Goal: Transaction & Acquisition: Purchase product/service

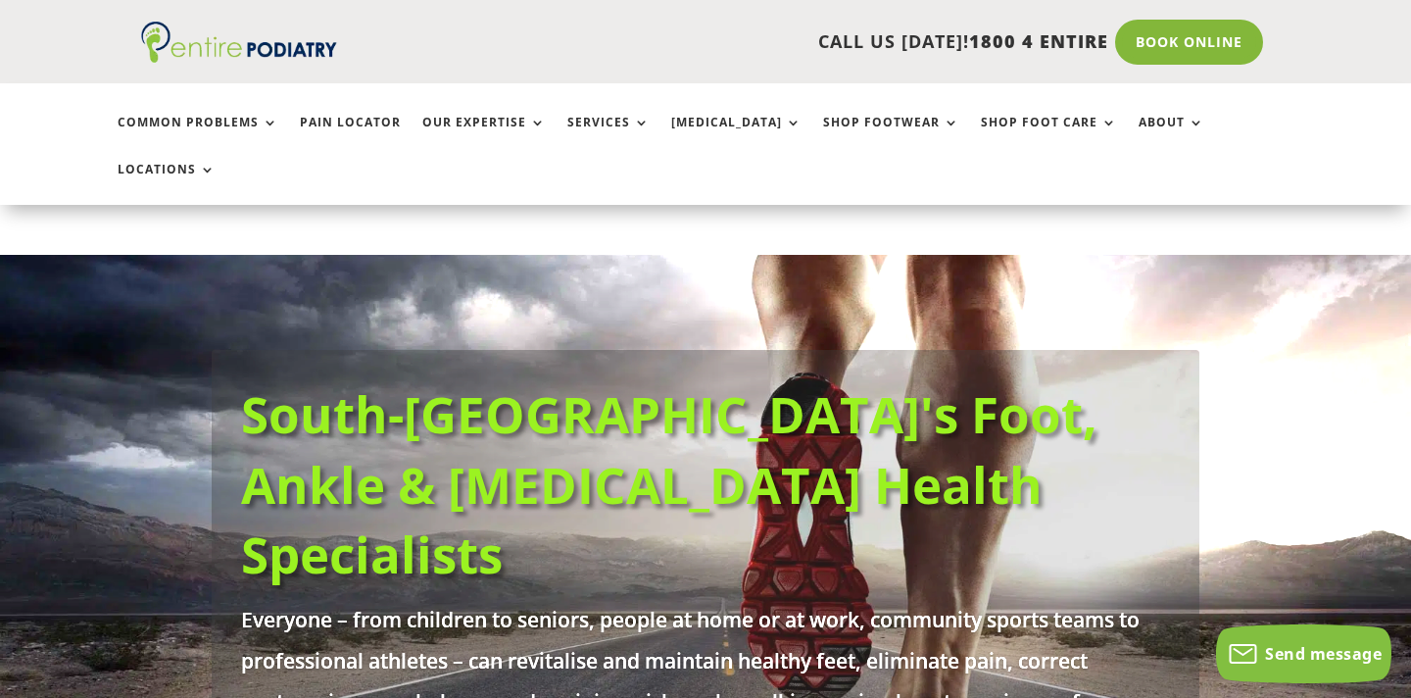
scroll to position [120, 0]
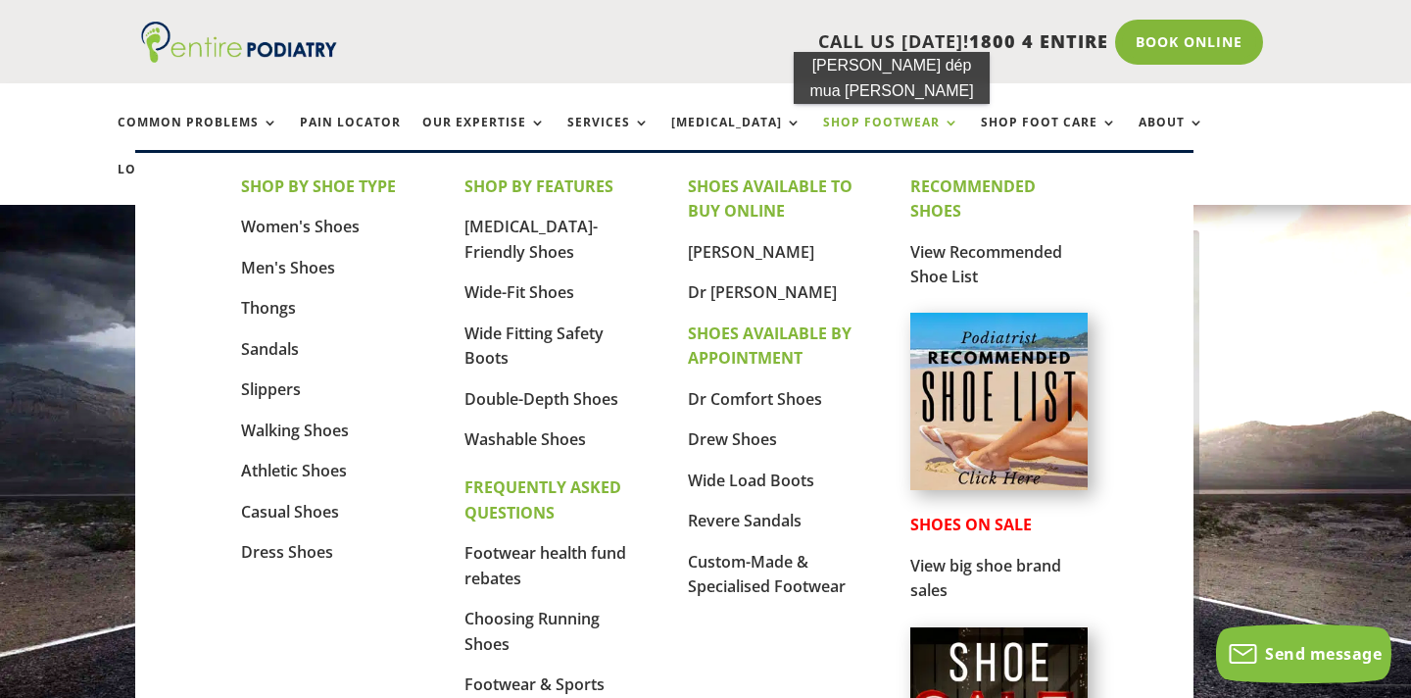
click at [870, 123] on link "Shop Footwear" at bounding box center [891, 137] width 136 height 42
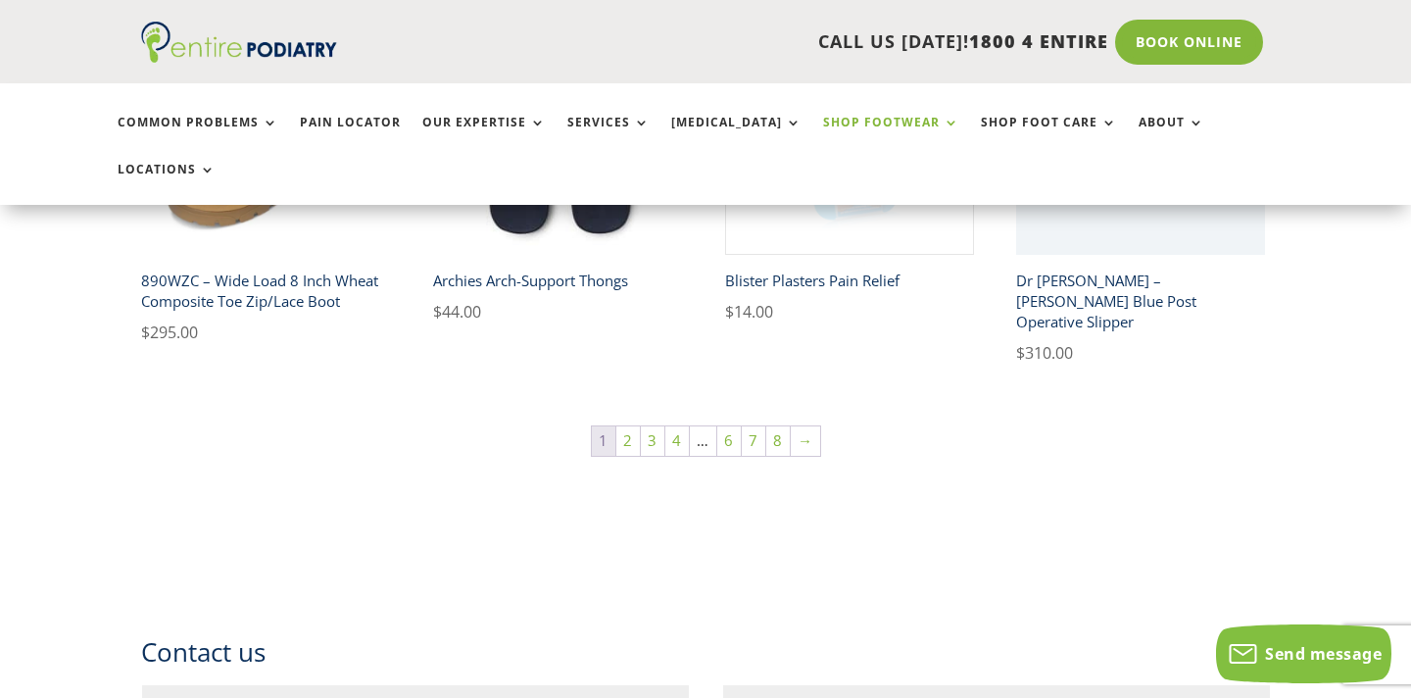
scroll to position [1552, 0]
click at [981, 118] on link "Shop Foot Care" at bounding box center [1049, 137] width 136 height 42
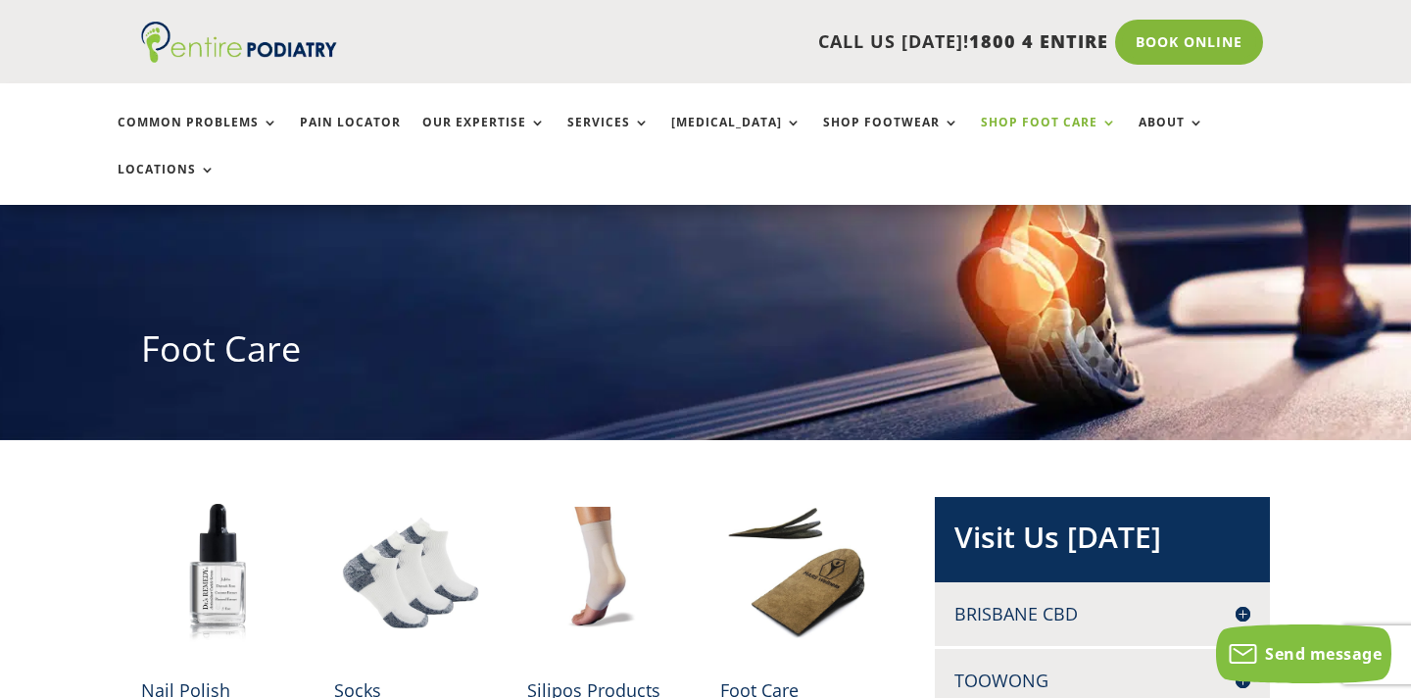
scroll to position [114, 0]
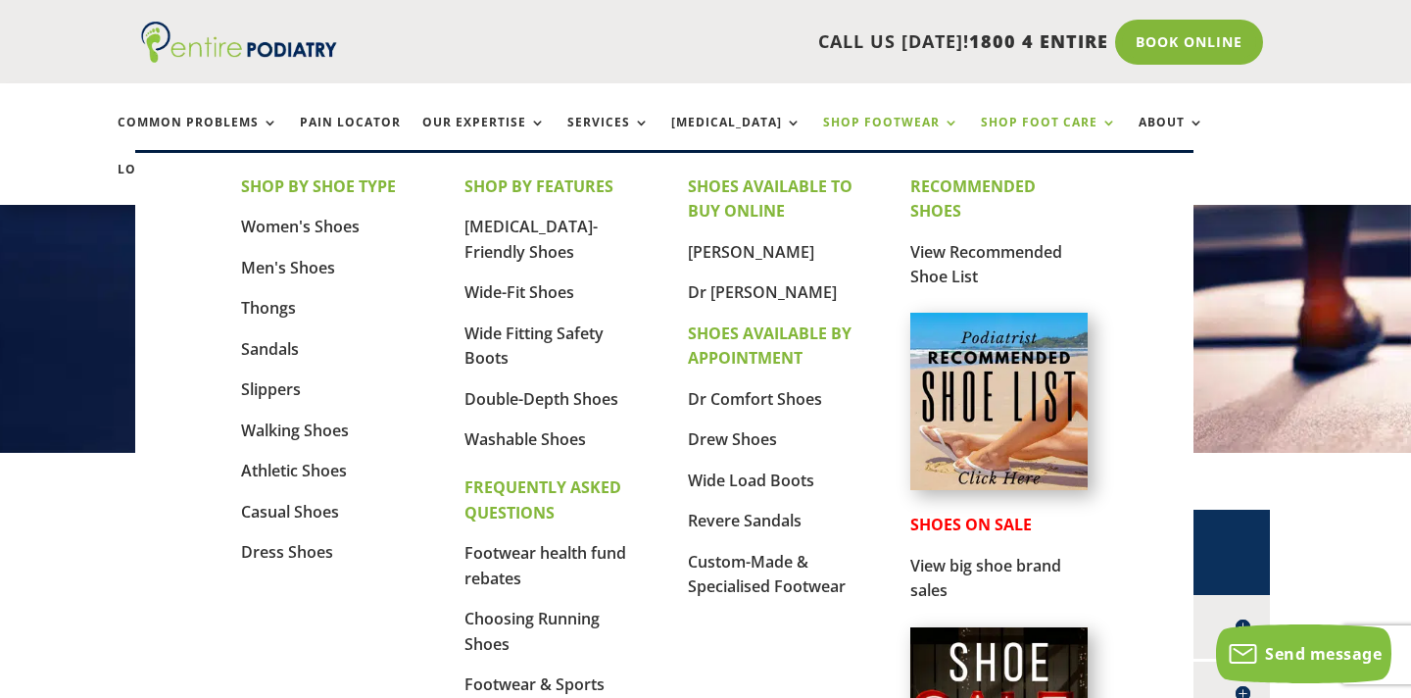
click at [854, 127] on link "Shop Footwear" at bounding box center [891, 137] width 136 height 42
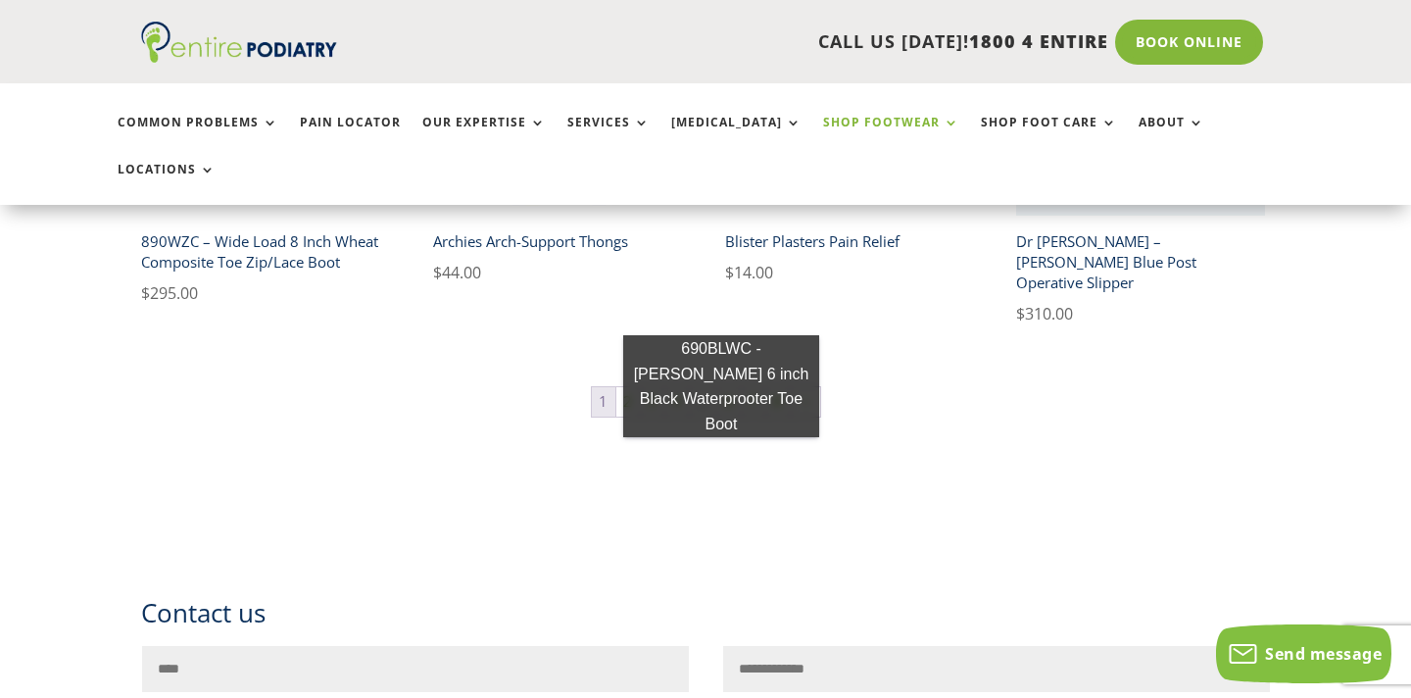
scroll to position [1586, 0]
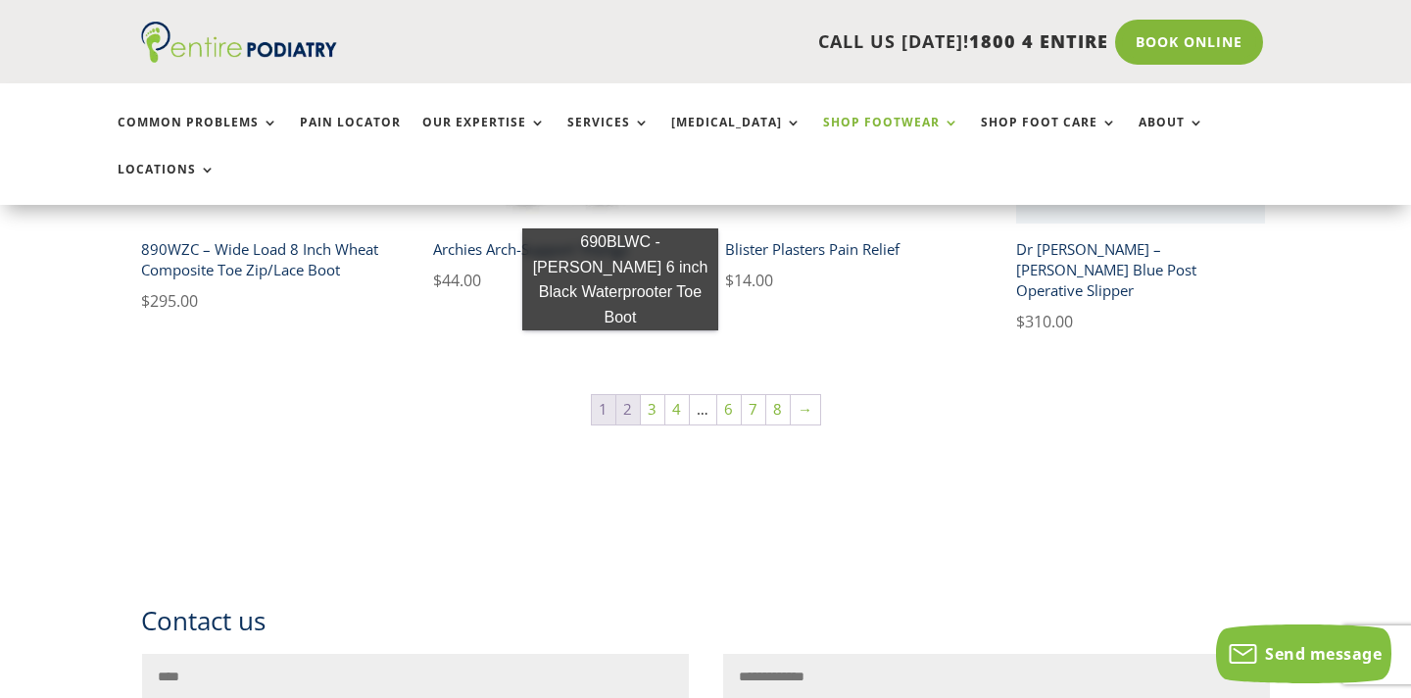
click at [624, 395] on link "2" at bounding box center [628, 409] width 24 height 29
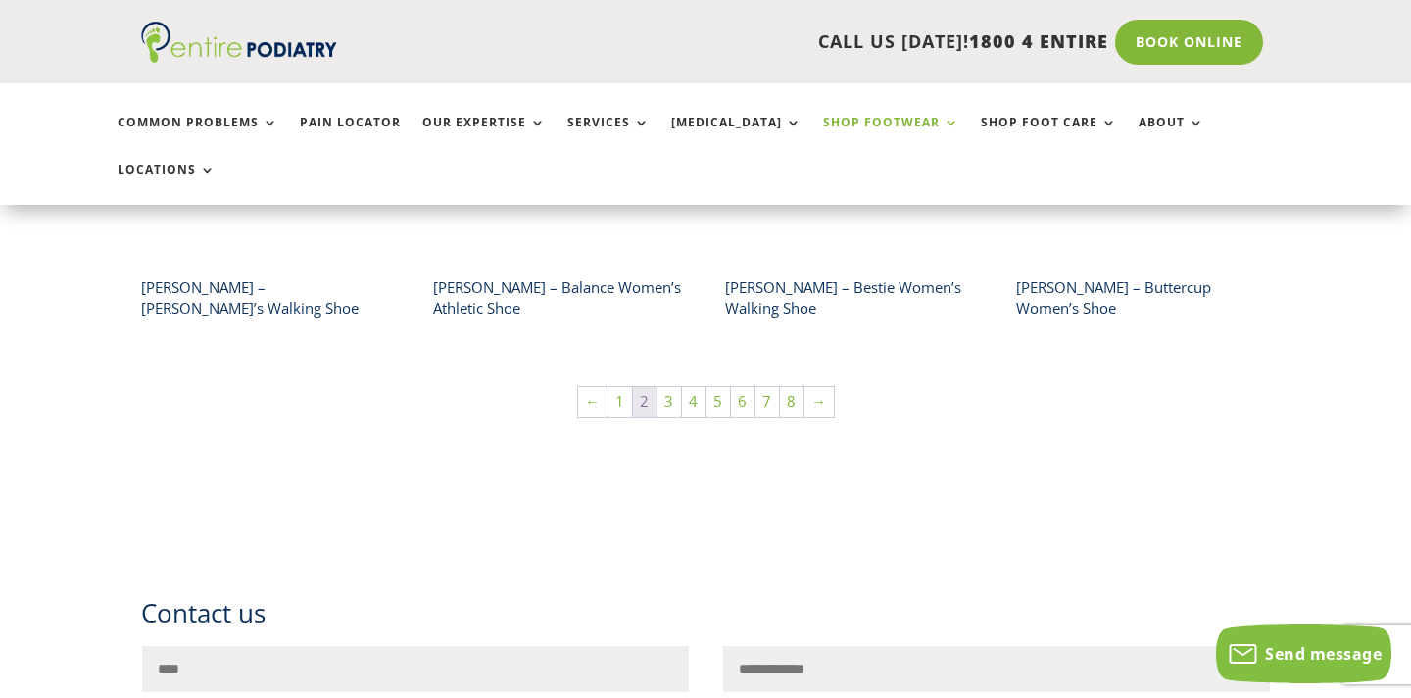
scroll to position [1644, 0]
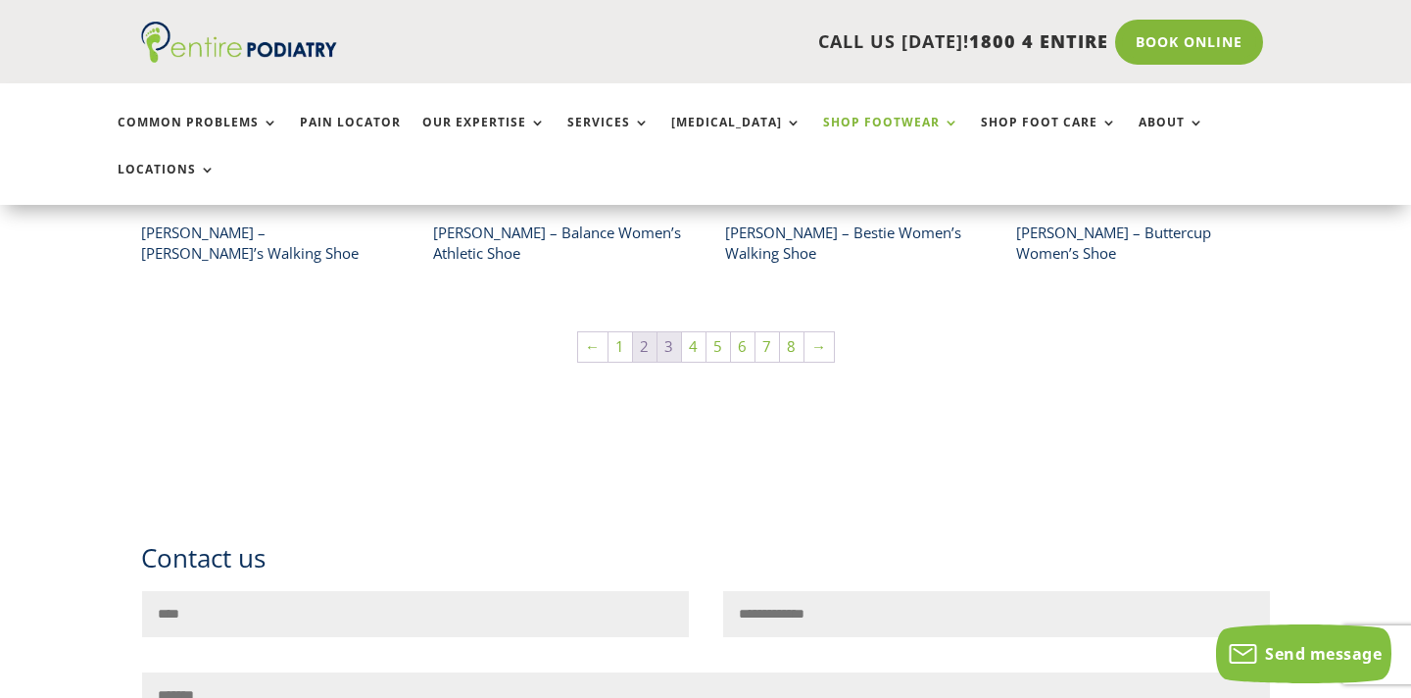
click at [674, 332] on link "3" at bounding box center [670, 346] width 24 height 29
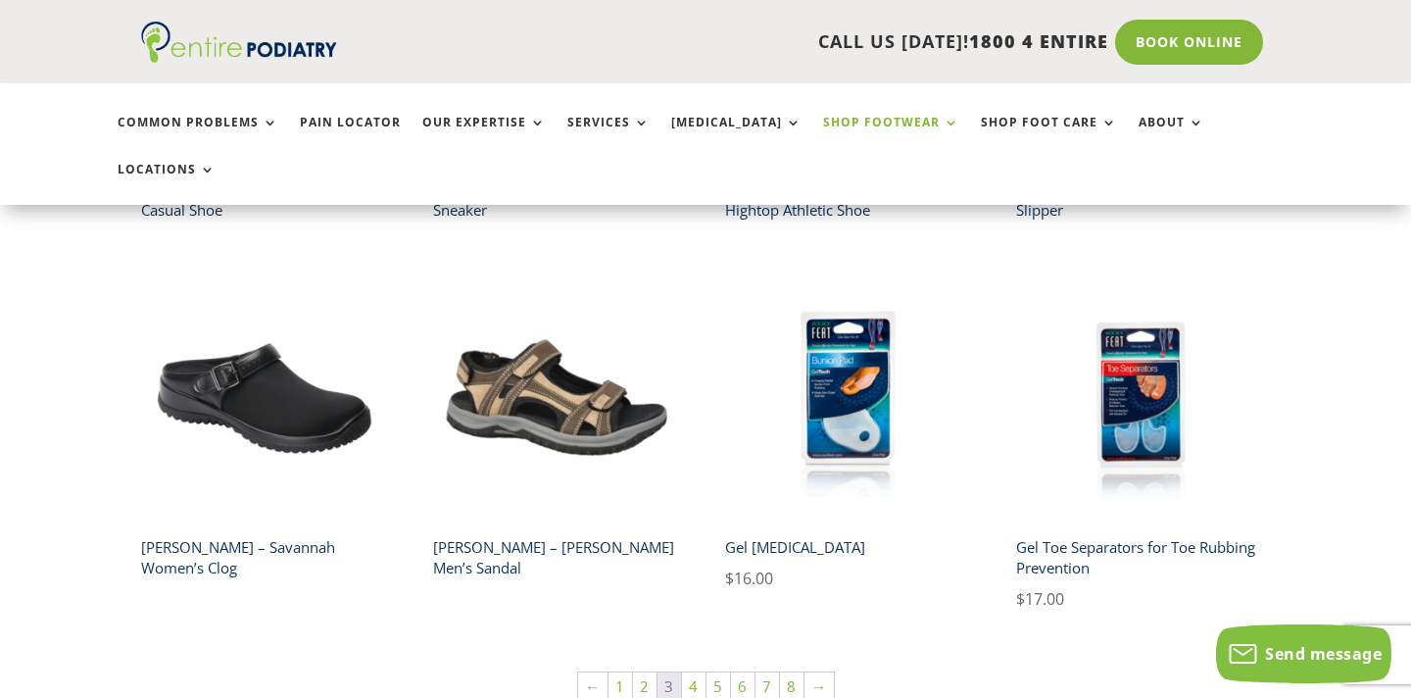
scroll to position [1234, 0]
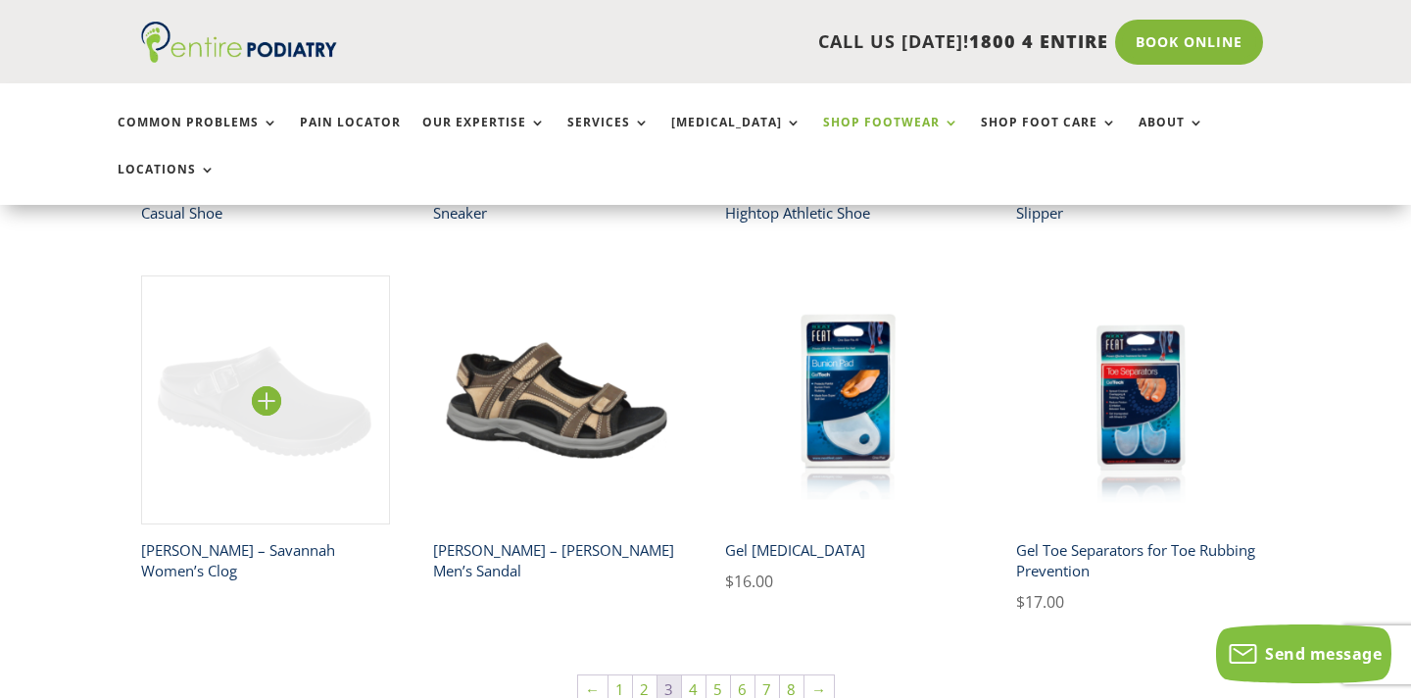
click at [244, 350] on img at bounding box center [265, 399] width 249 height 249
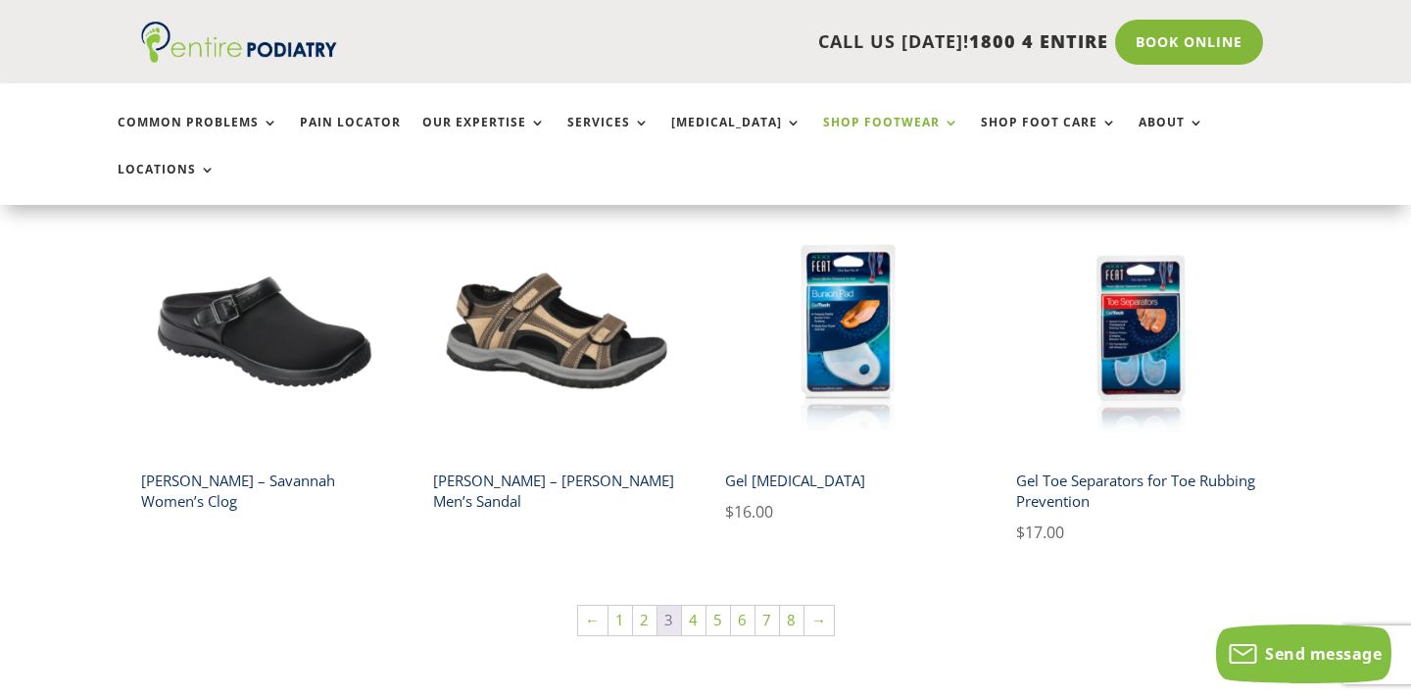
scroll to position [1306, 0]
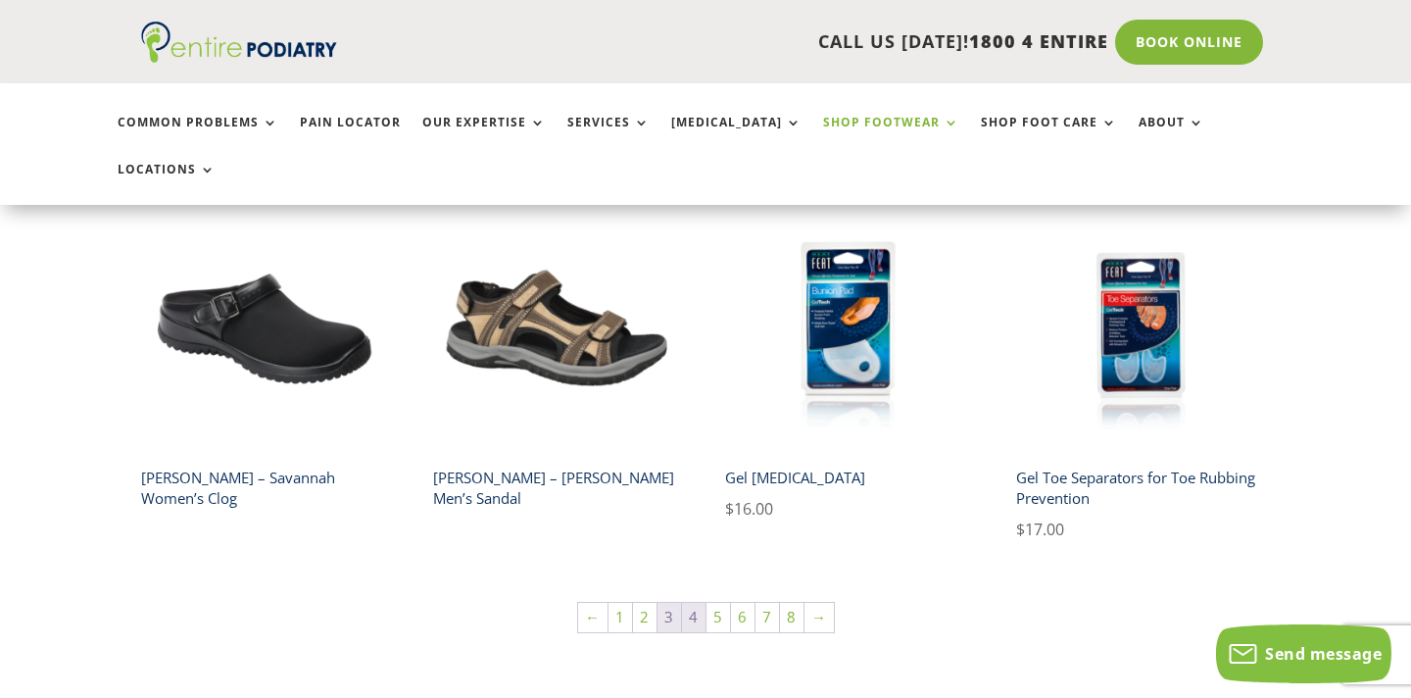
click at [701, 603] on link "4" at bounding box center [694, 617] width 24 height 29
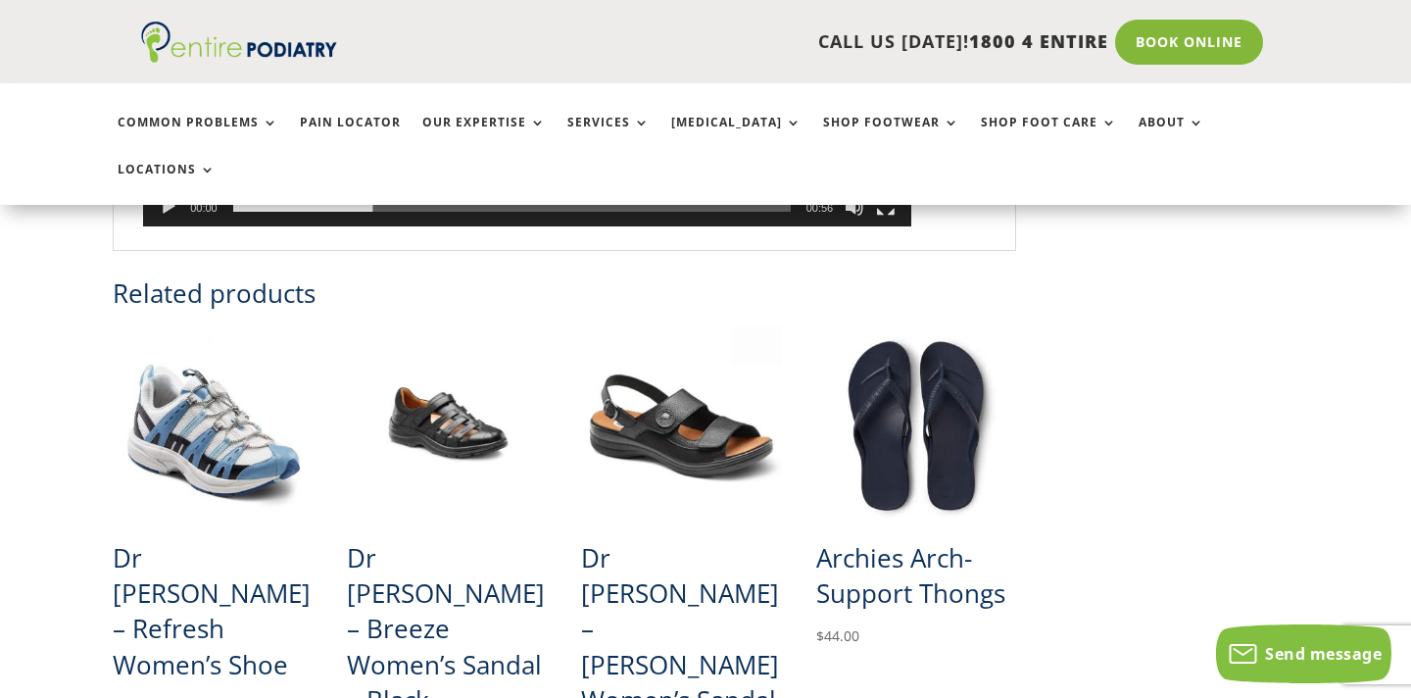
scroll to position [1528, 0]
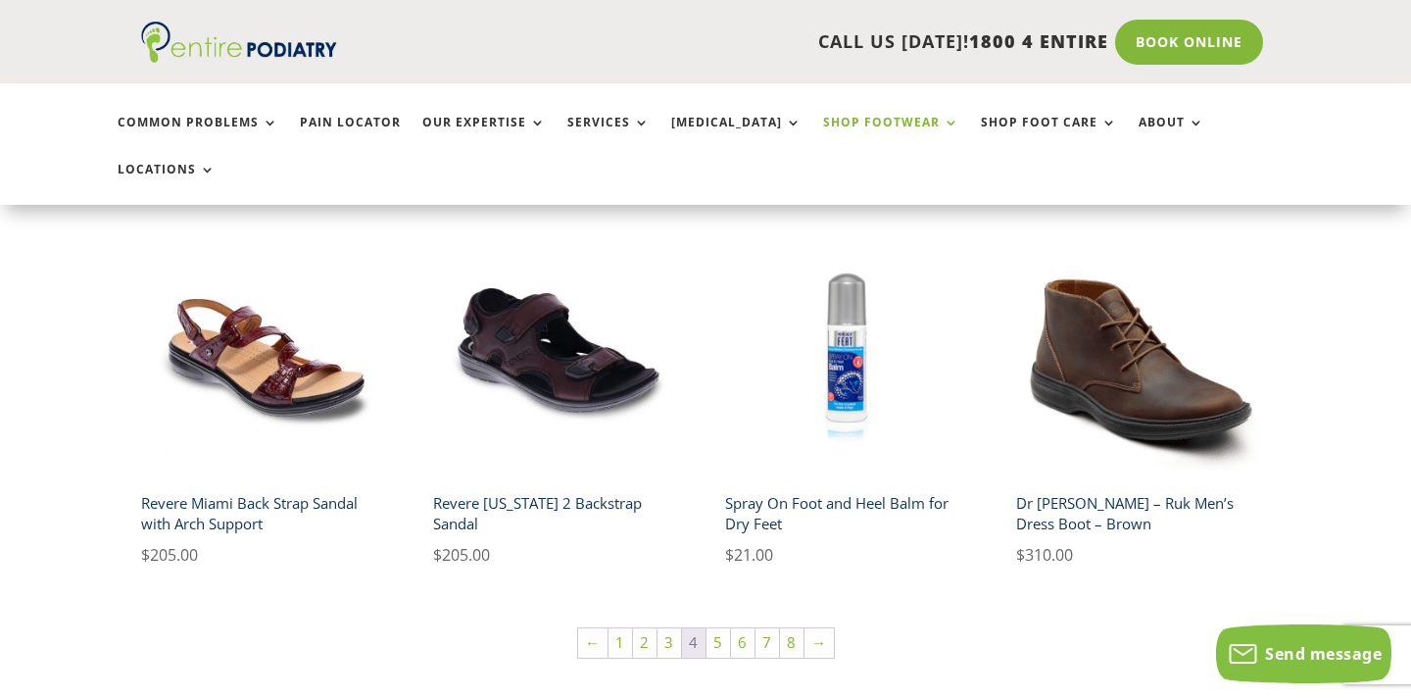
scroll to position [1320, 0]
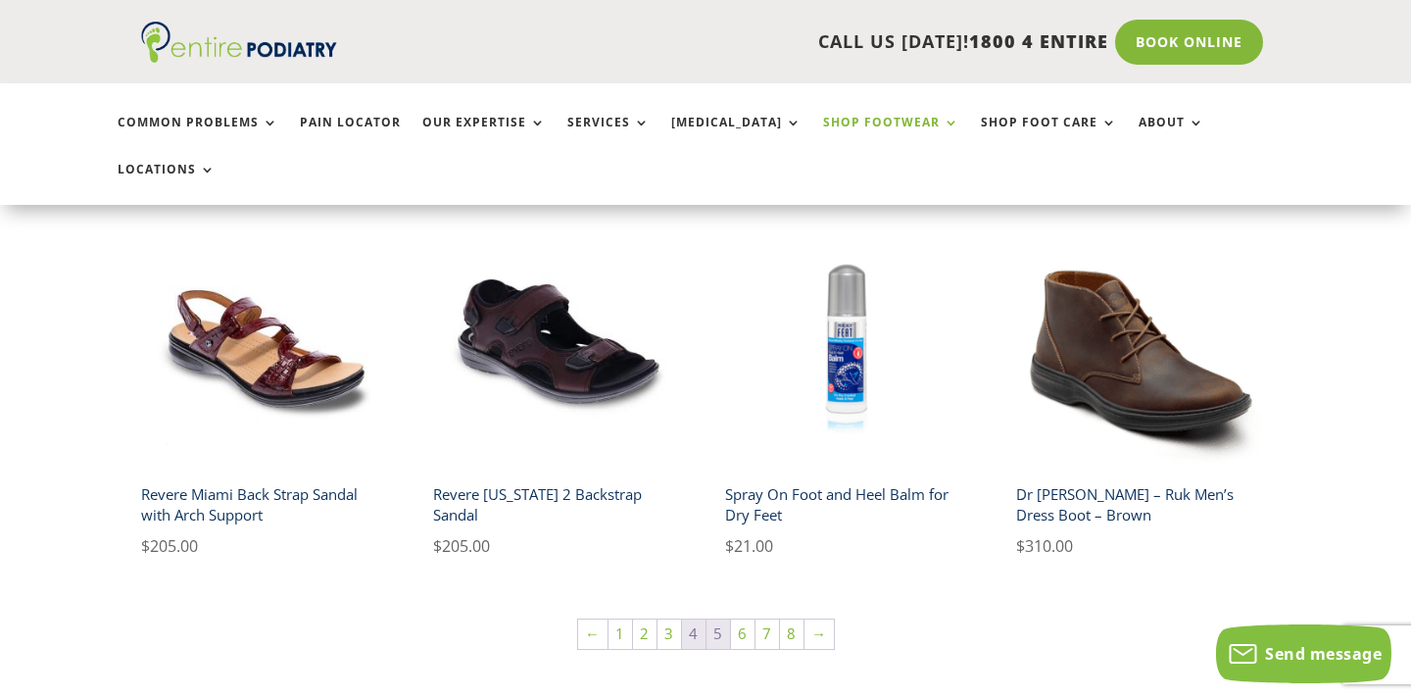
click at [716, 619] on link "5" at bounding box center [719, 633] width 24 height 29
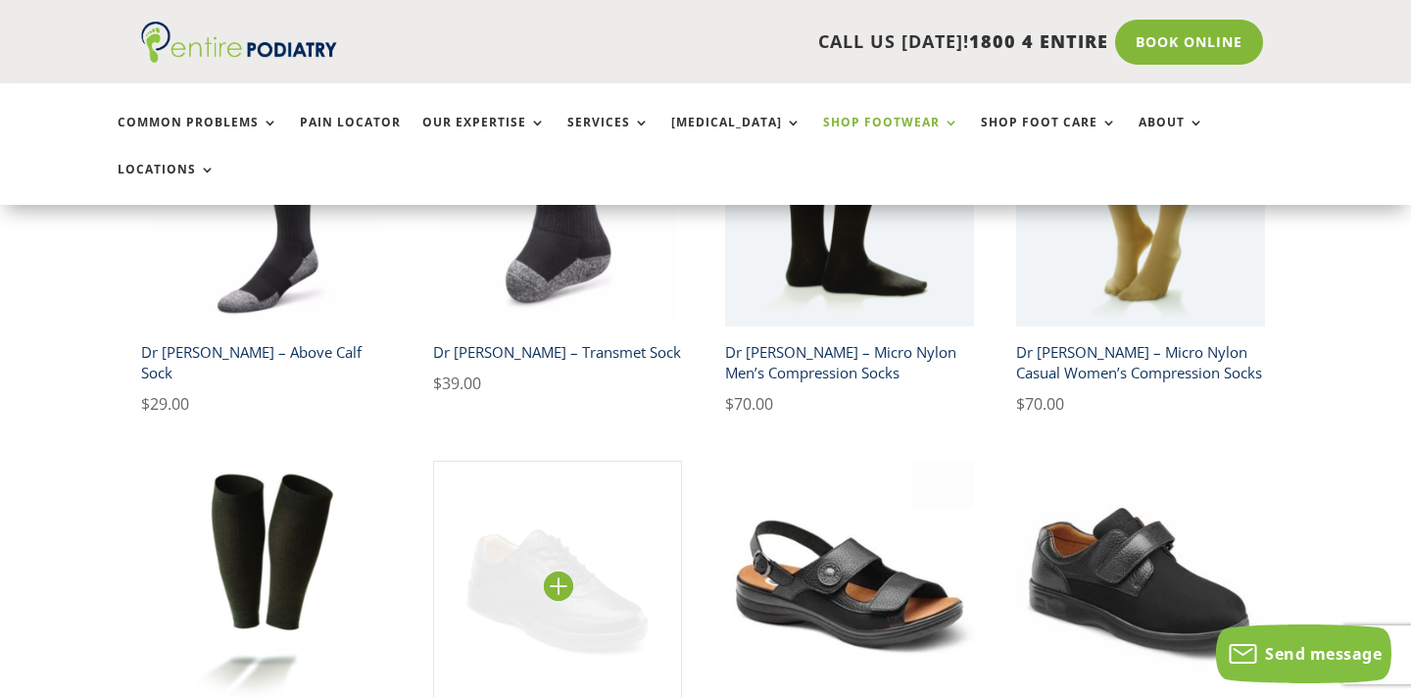
scroll to position [1099, 0]
click at [547, 527] on img at bounding box center [557, 586] width 249 height 249
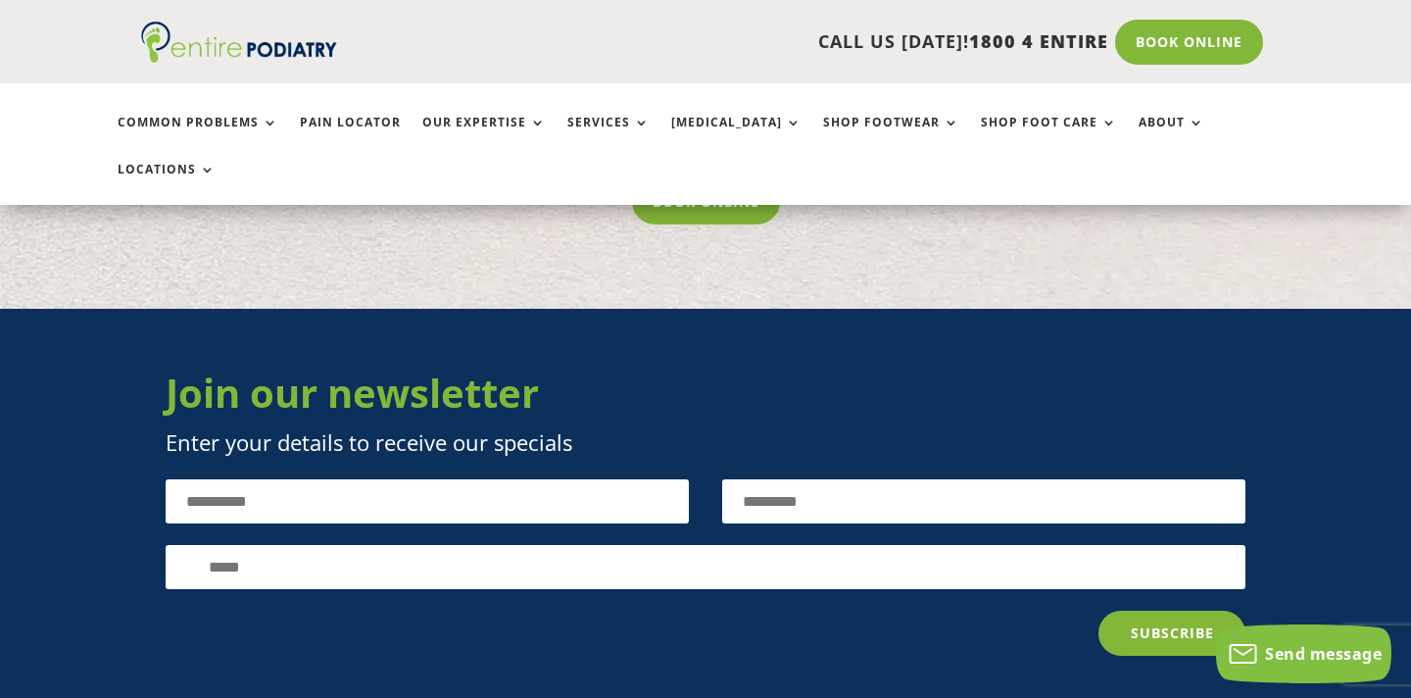
scroll to position [4245, 0]
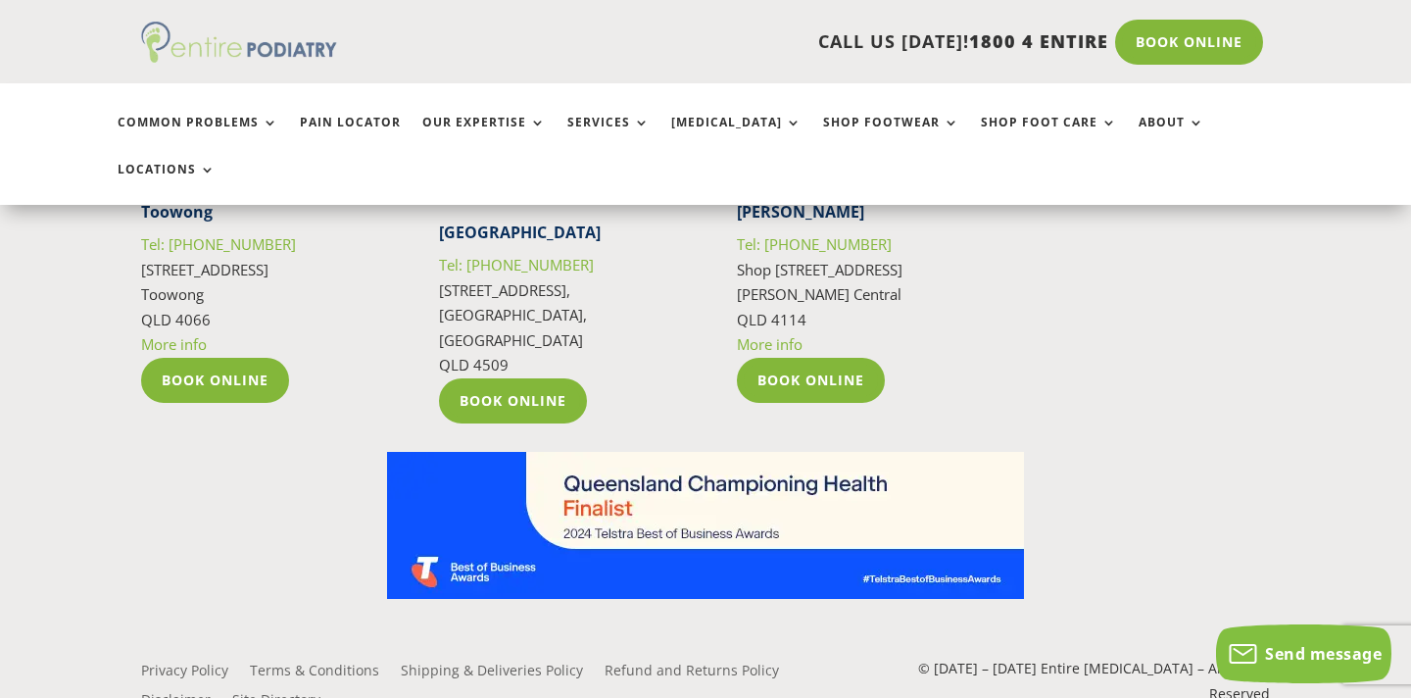
click at [266, 43] on img at bounding box center [239, 42] width 196 height 41
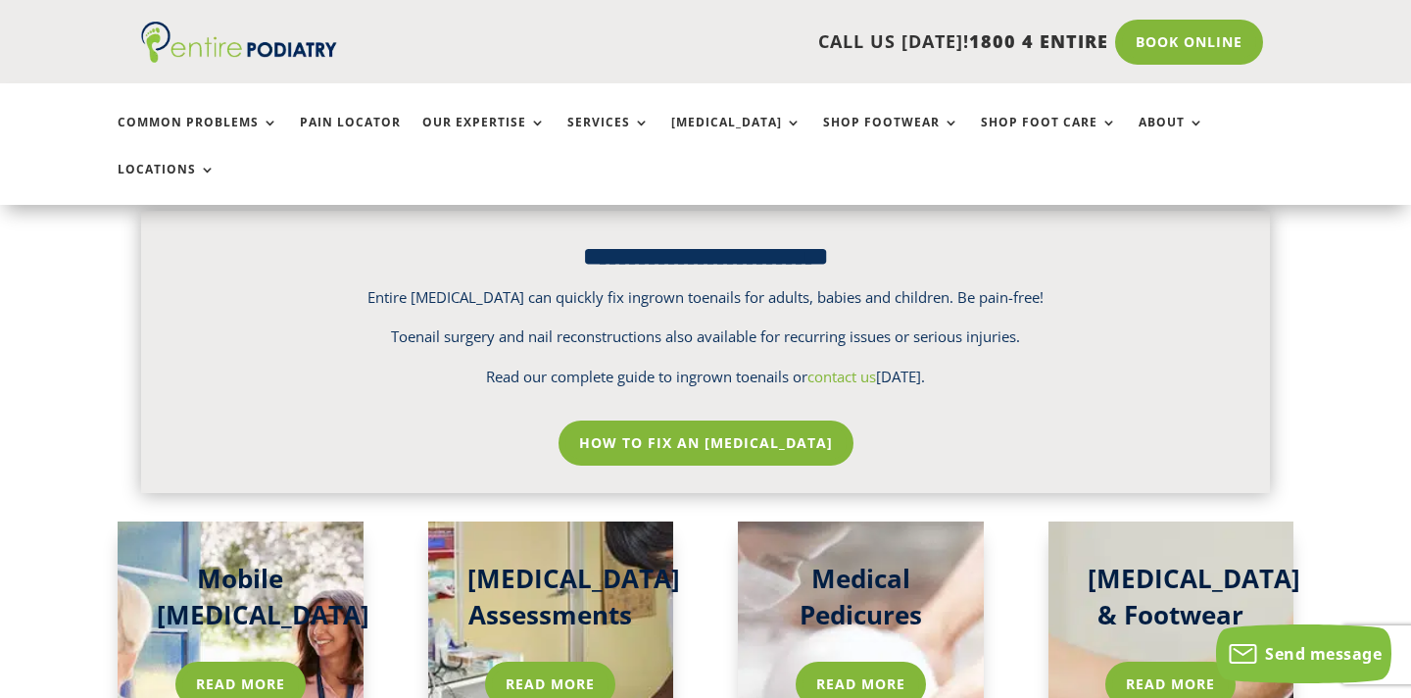
scroll to position [2779, 0]
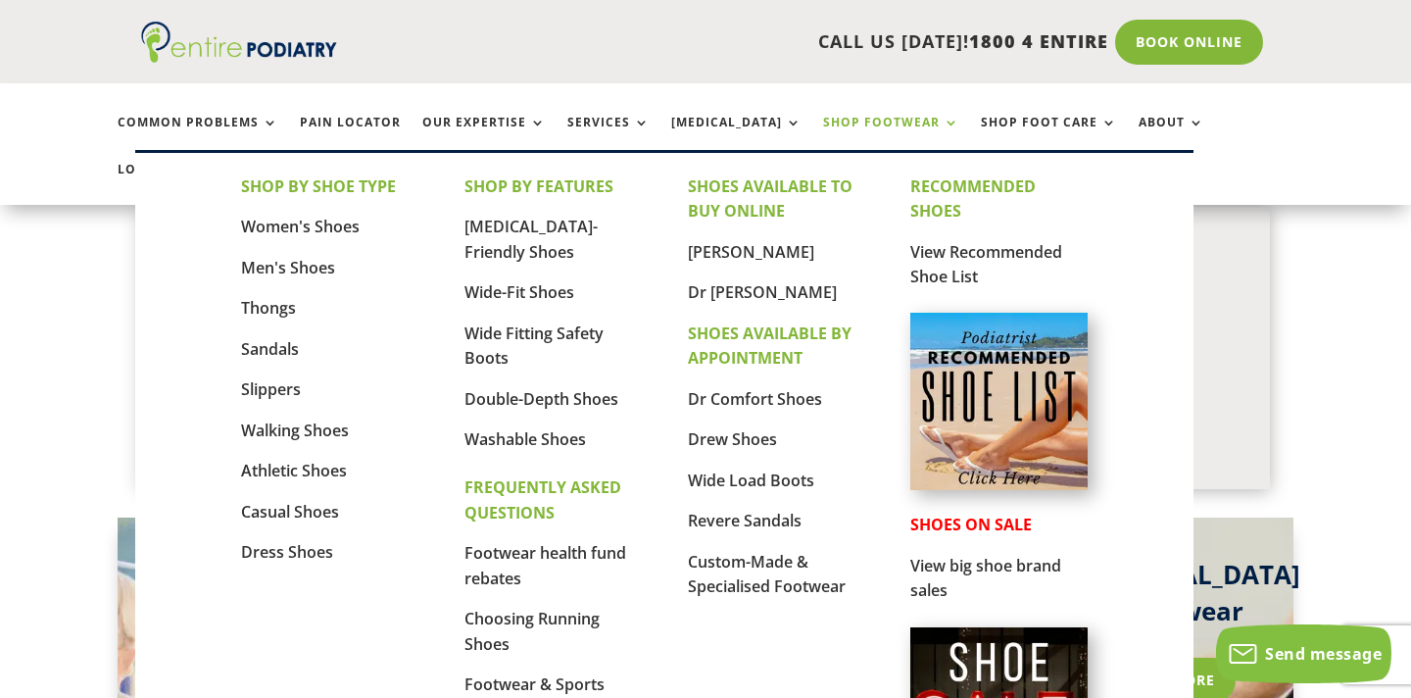
click at [823, 120] on link "Shop Footwear" at bounding box center [891, 137] width 136 height 42
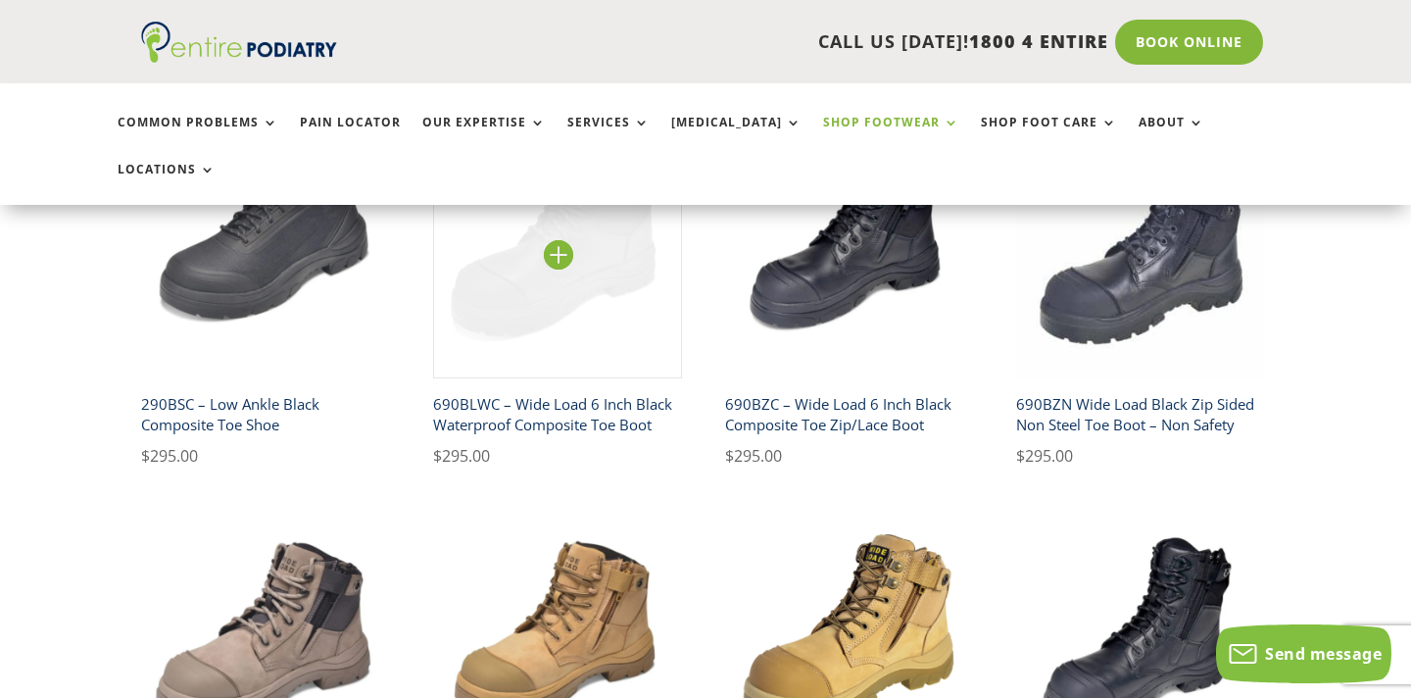
click at [528, 222] on img at bounding box center [557, 253] width 249 height 249
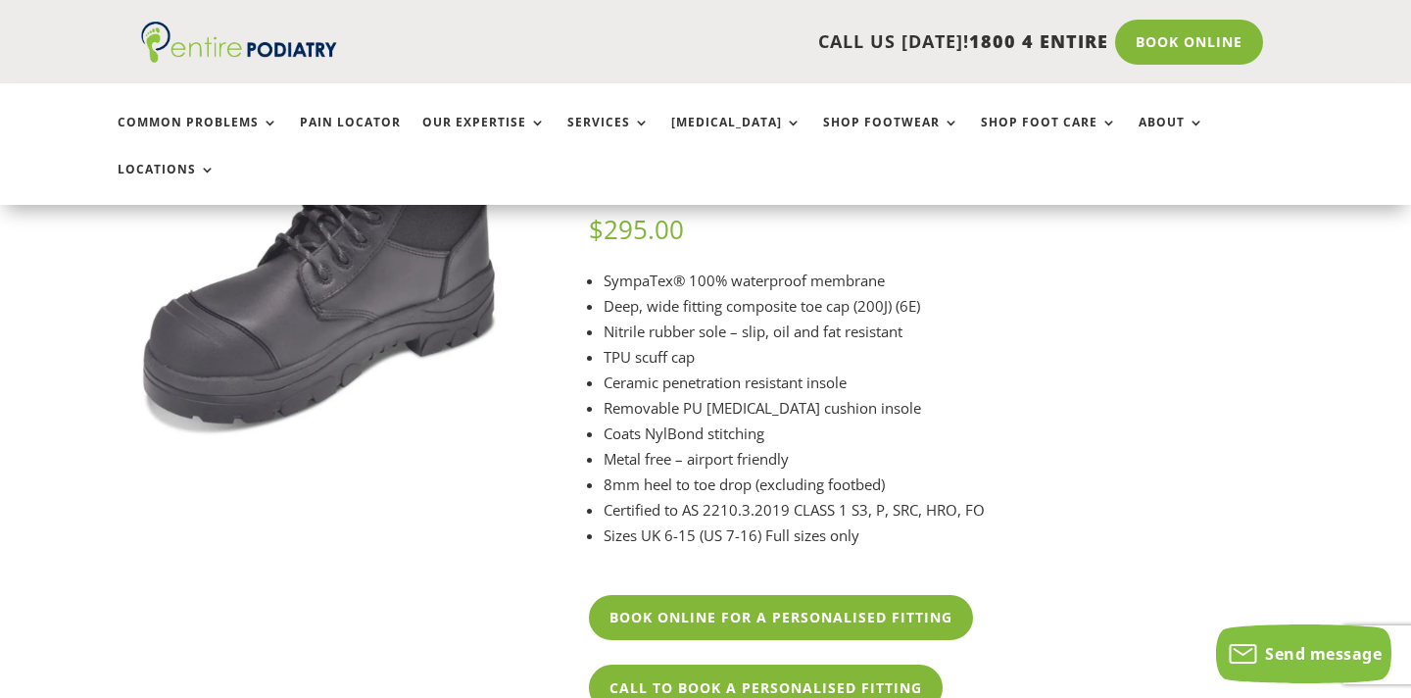
scroll to position [248, 0]
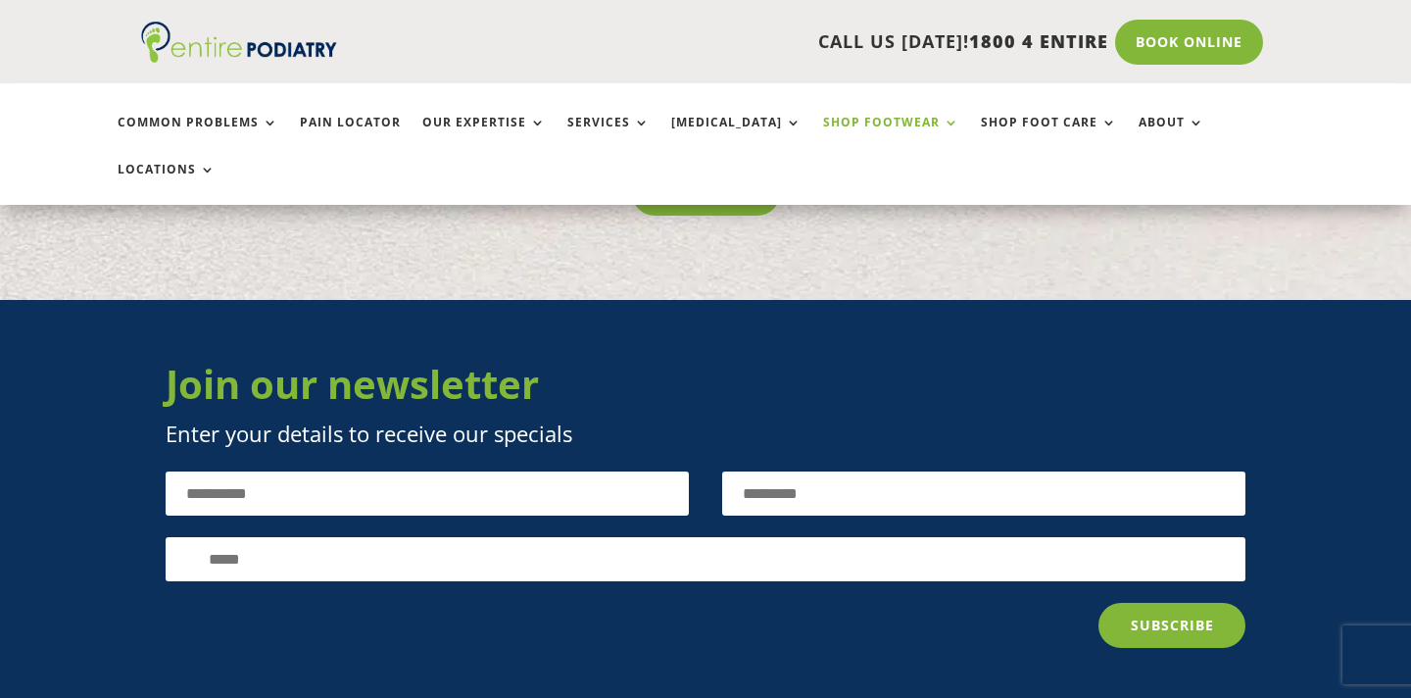
scroll to position [679, 0]
